Goal: Use online tool/utility: Use online tool/utility

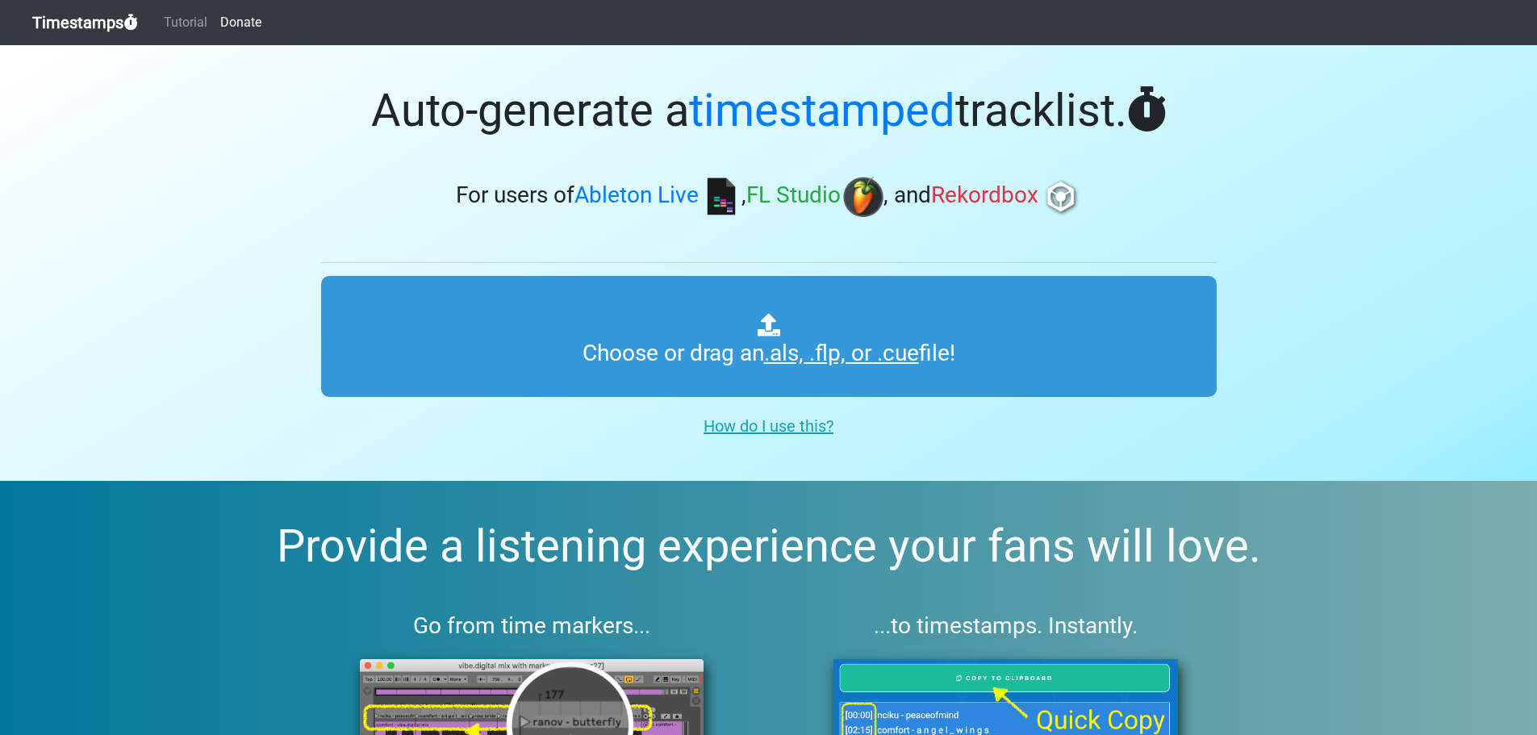
type input "C:\fakepath\01 Uplifting Trance 37.cue"
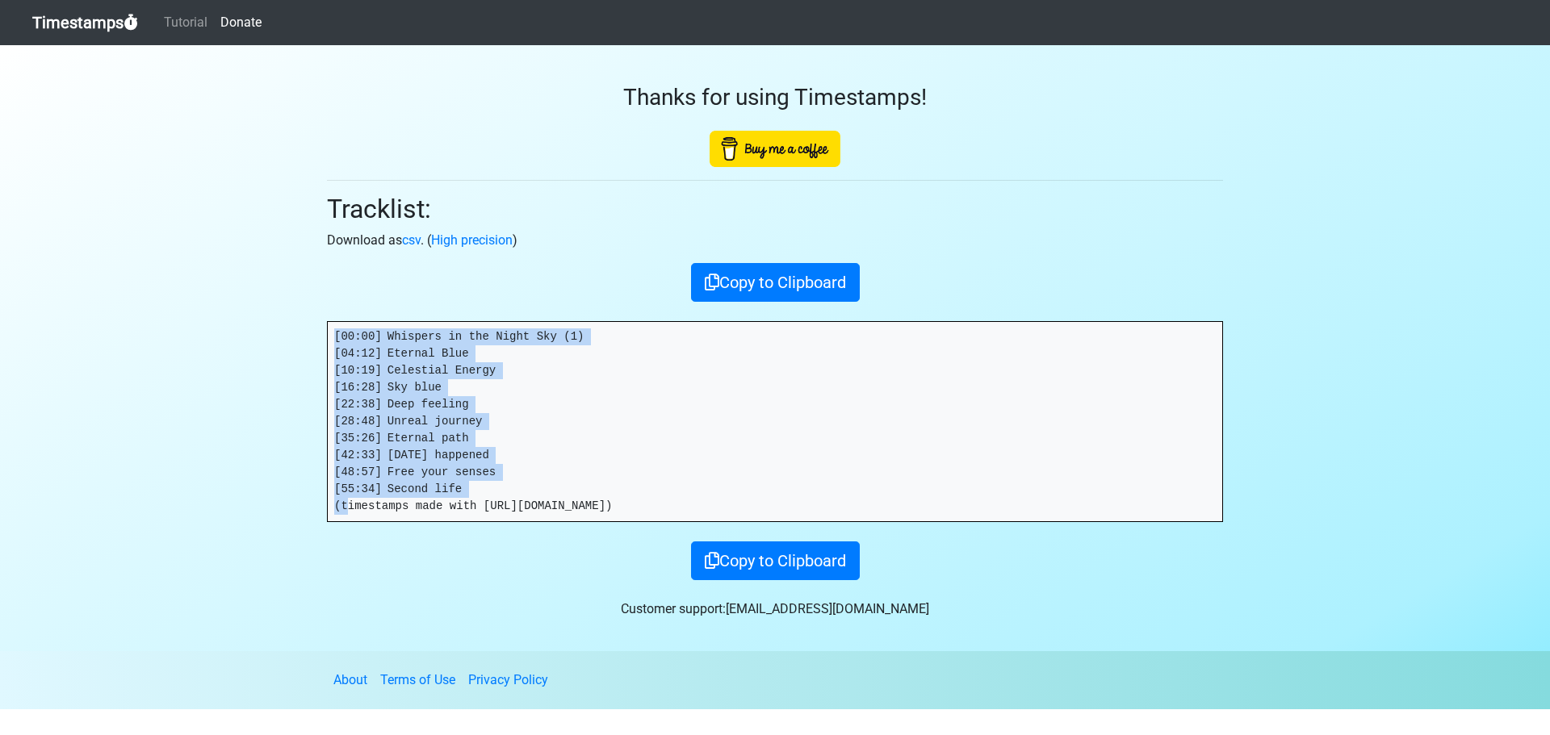
drag, startPoint x: 471, startPoint y: 488, endPoint x: 251, endPoint y: 296, distance: 291.7
click at [251, 296] on section "Thanks for using Timestamps! Tracklist: Download as csv . ( High precision ) Co…" at bounding box center [775, 348] width 1550 height 606
copy pre "[00:00] Whispers in the Night Sky (1) [04:12] Eternal Blue [10:19] Celestial En…"
